Goal: Task Accomplishment & Management: Manage account settings

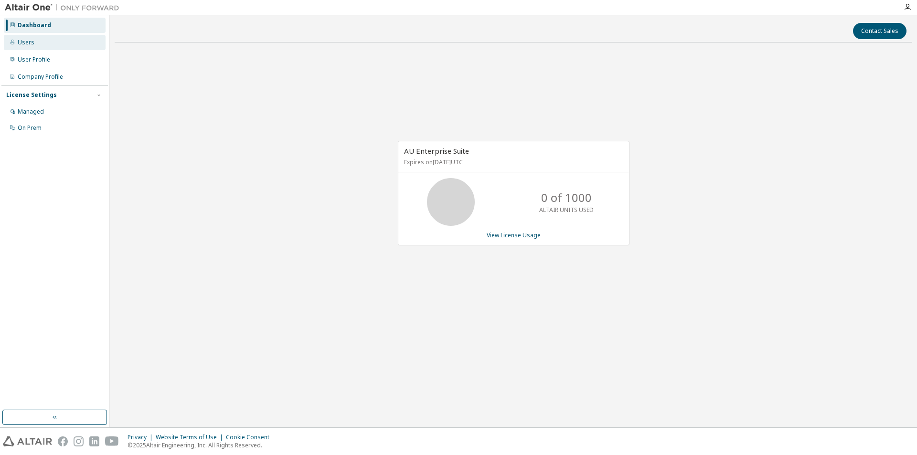
click at [37, 44] on div "Users" at bounding box center [55, 42] width 102 height 15
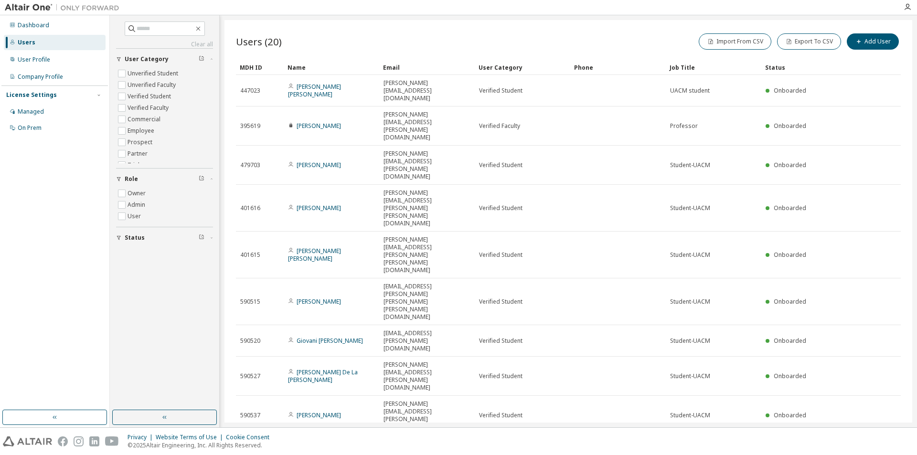
click at [908, 1] on div at bounding box center [907, 7] width 19 height 14
click at [910, 9] on icon "button" at bounding box center [908, 7] width 8 height 8
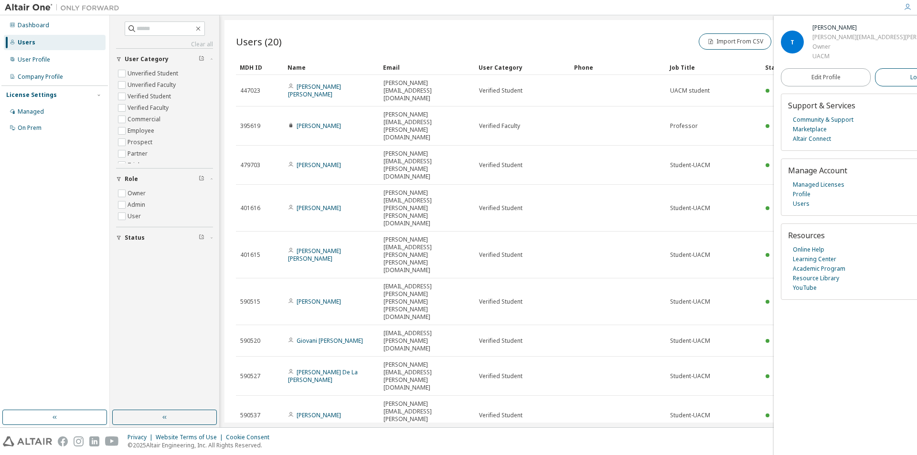
click at [910, 79] on span "Logout" at bounding box center [920, 78] width 20 height 10
